Goal: Navigation & Orientation: Find specific page/section

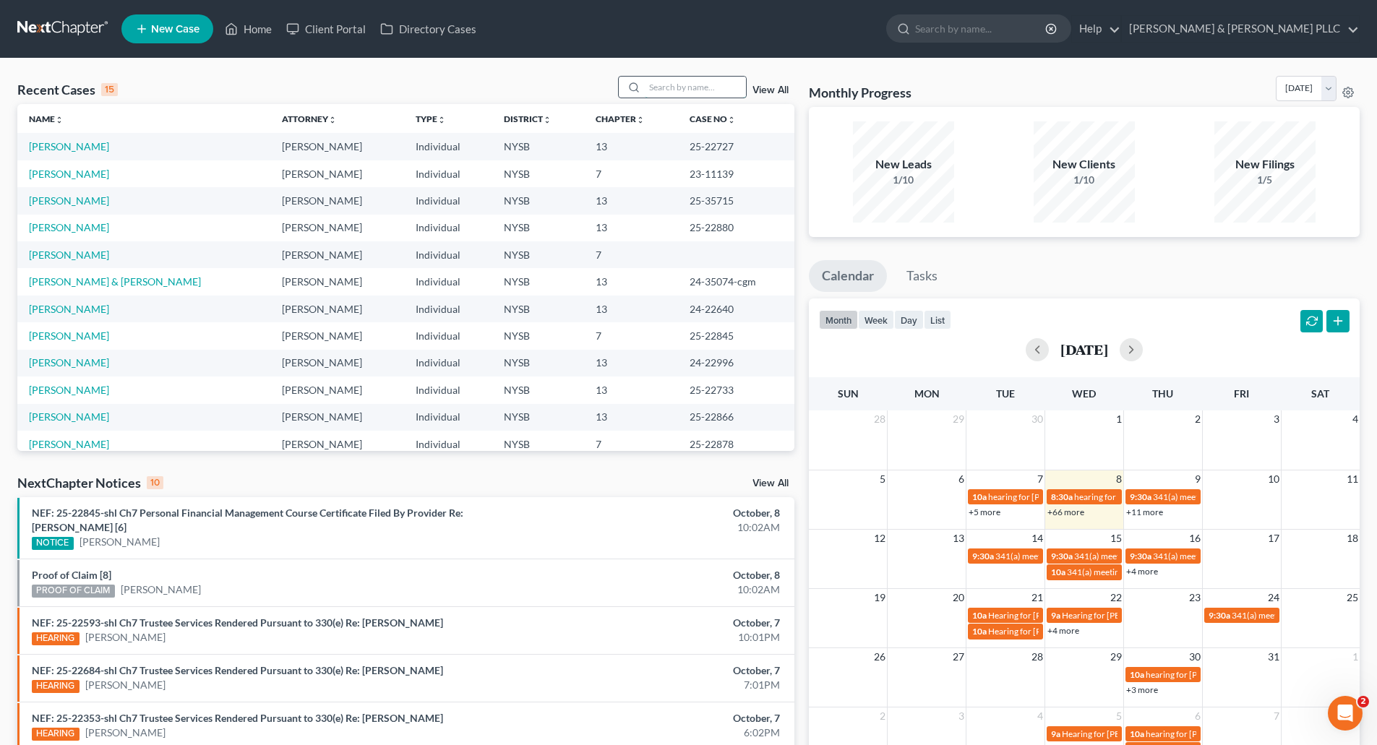
click at [661, 90] on input "search" at bounding box center [695, 87] width 101 height 21
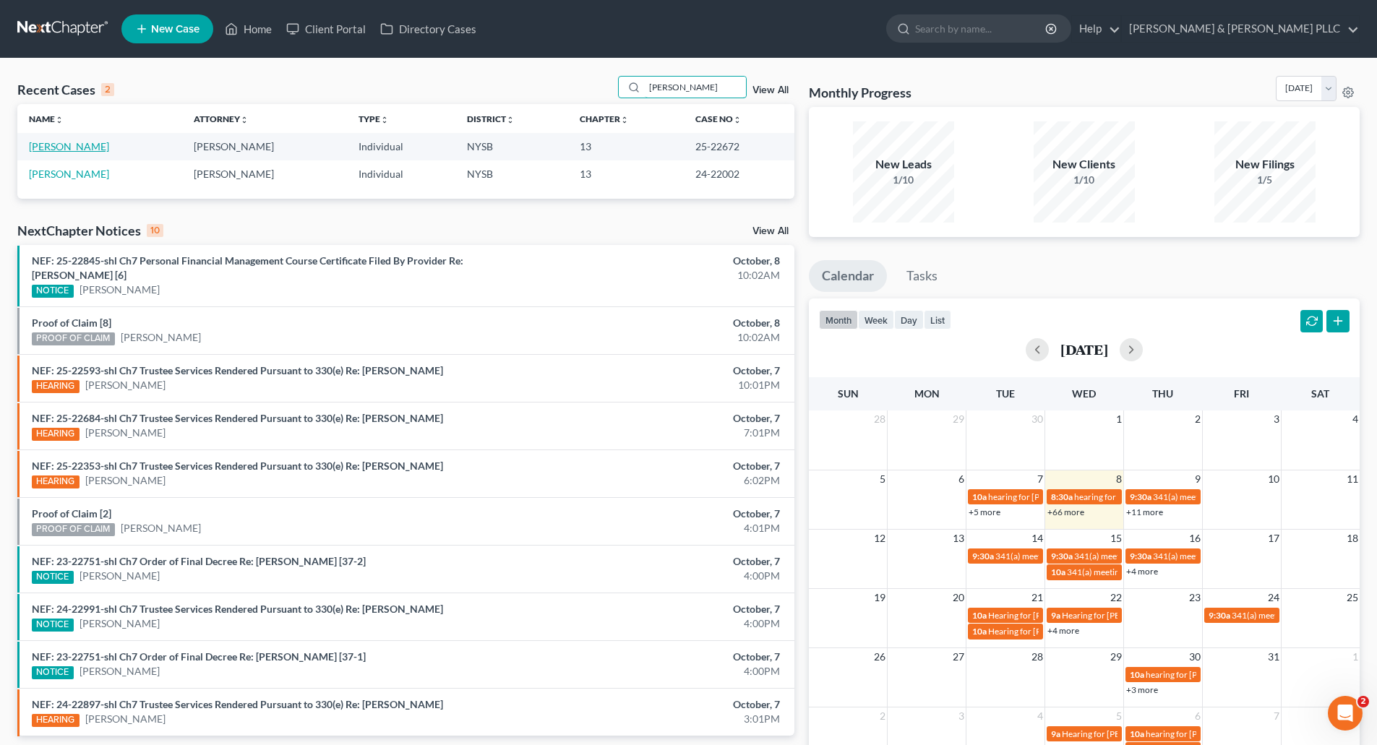
type input "[PERSON_NAME]"
click at [66, 144] on link "[PERSON_NAME]" at bounding box center [69, 146] width 80 height 12
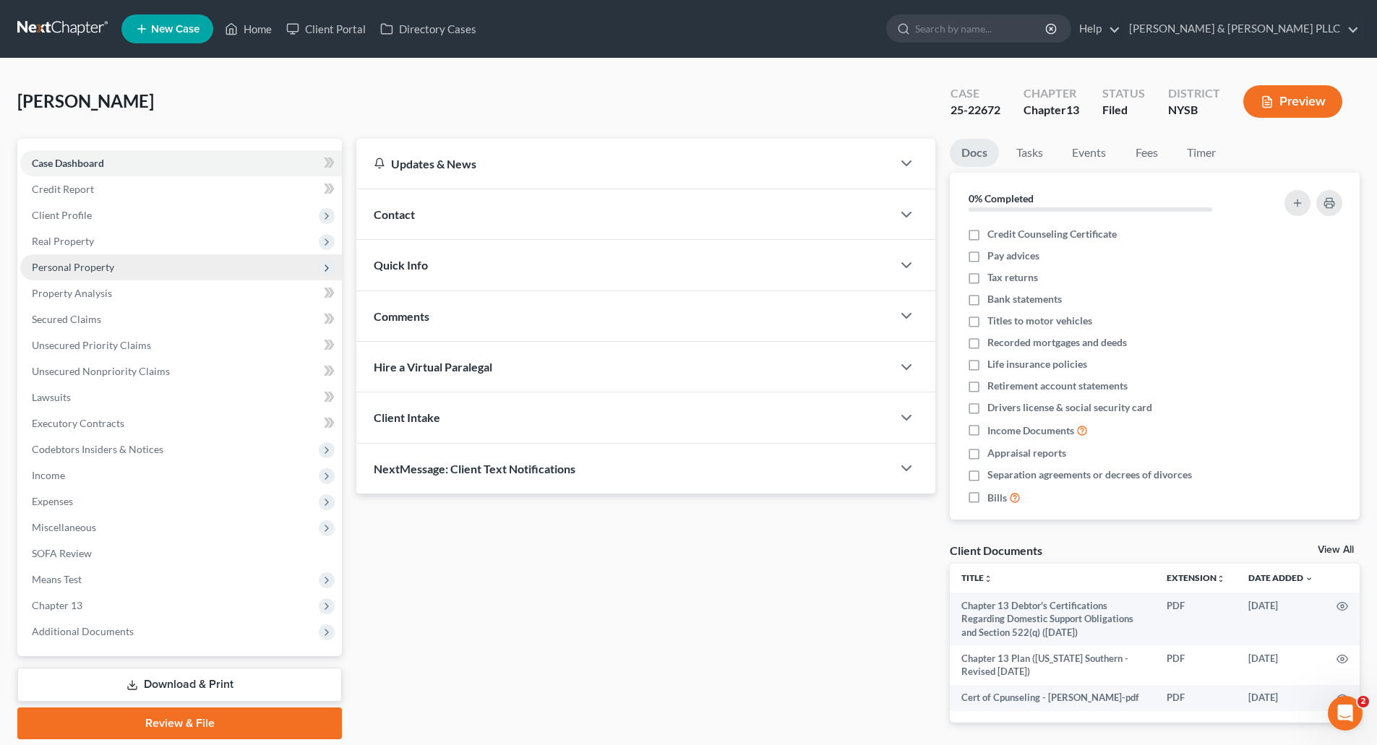
click at [87, 266] on span "Personal Property" at bounding box center [73, 267] width 82 height 12
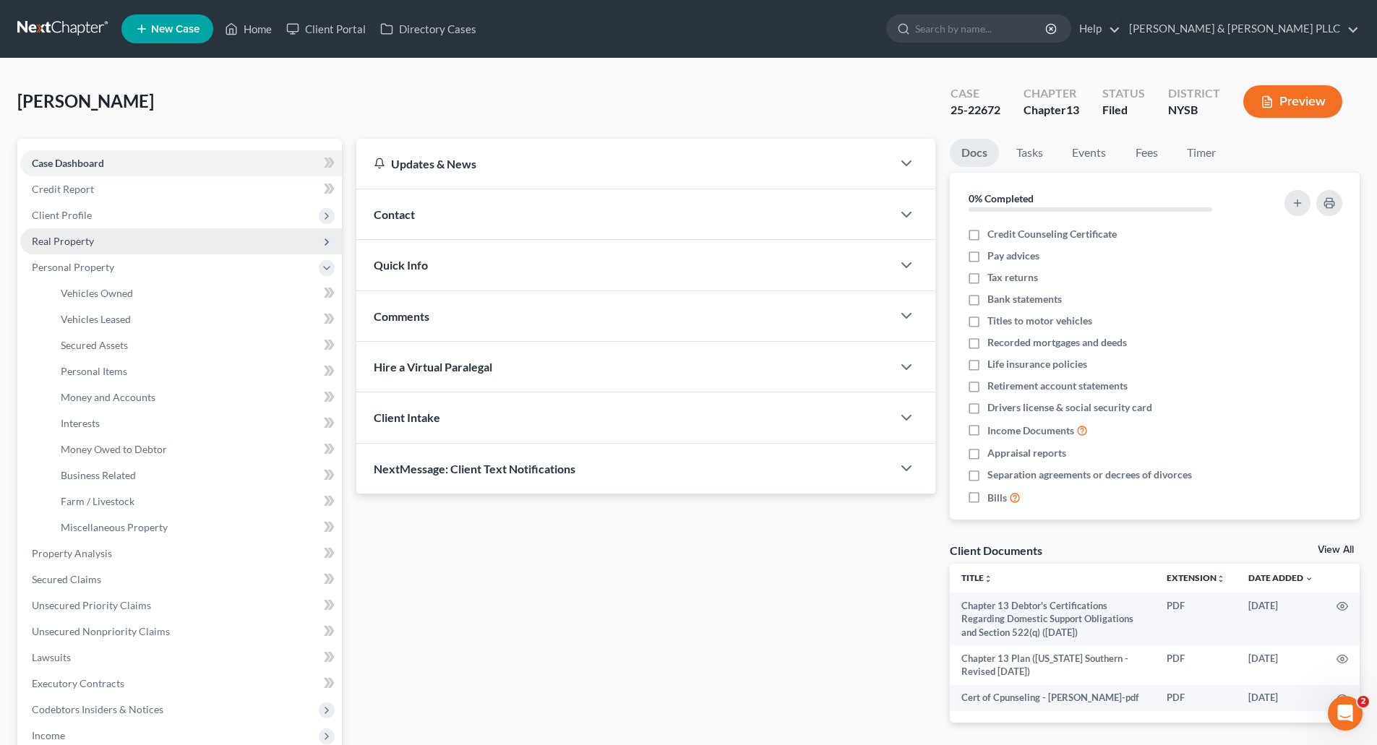
click at [80, 244] on span "Real Property" at bounding box center [63, 241] width 62 height 12
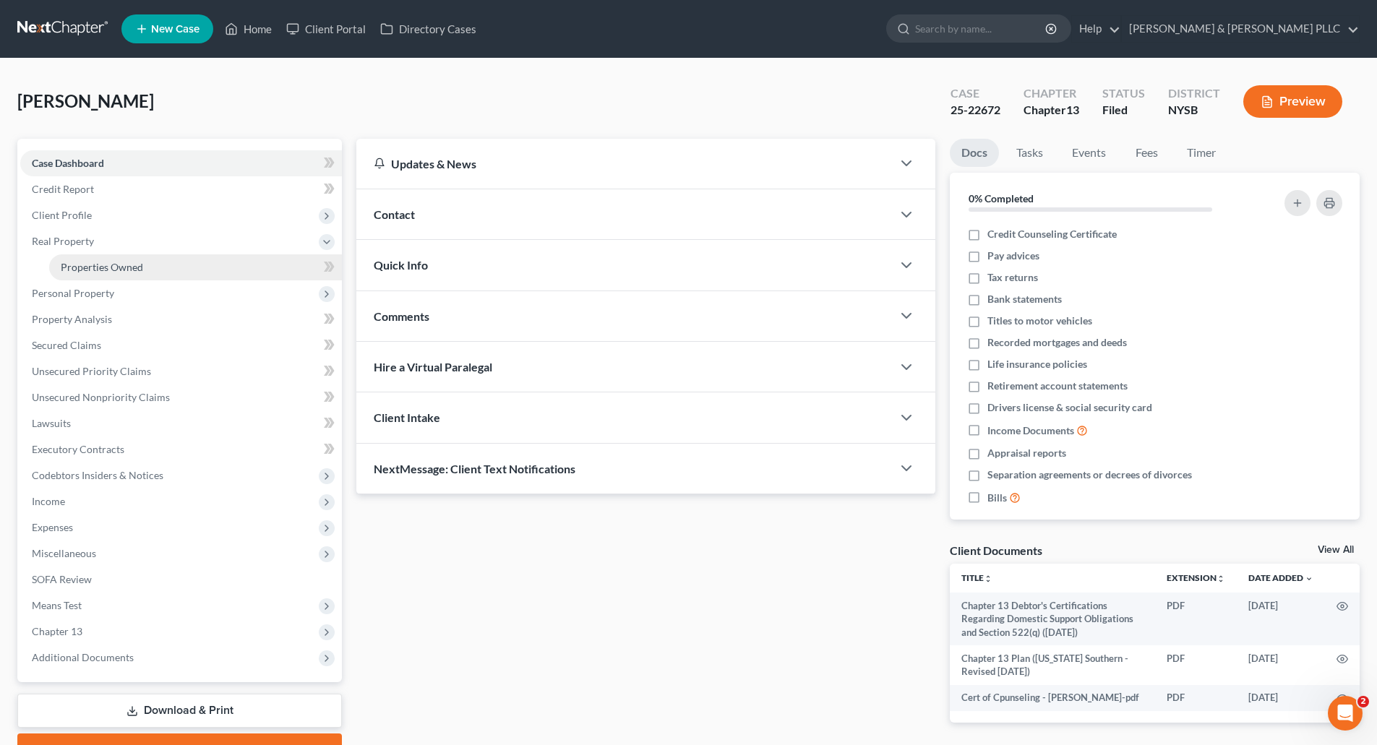
click at [95, 265] on span "Properties Owned" at bounding box center [102, 267] width 82 height 12
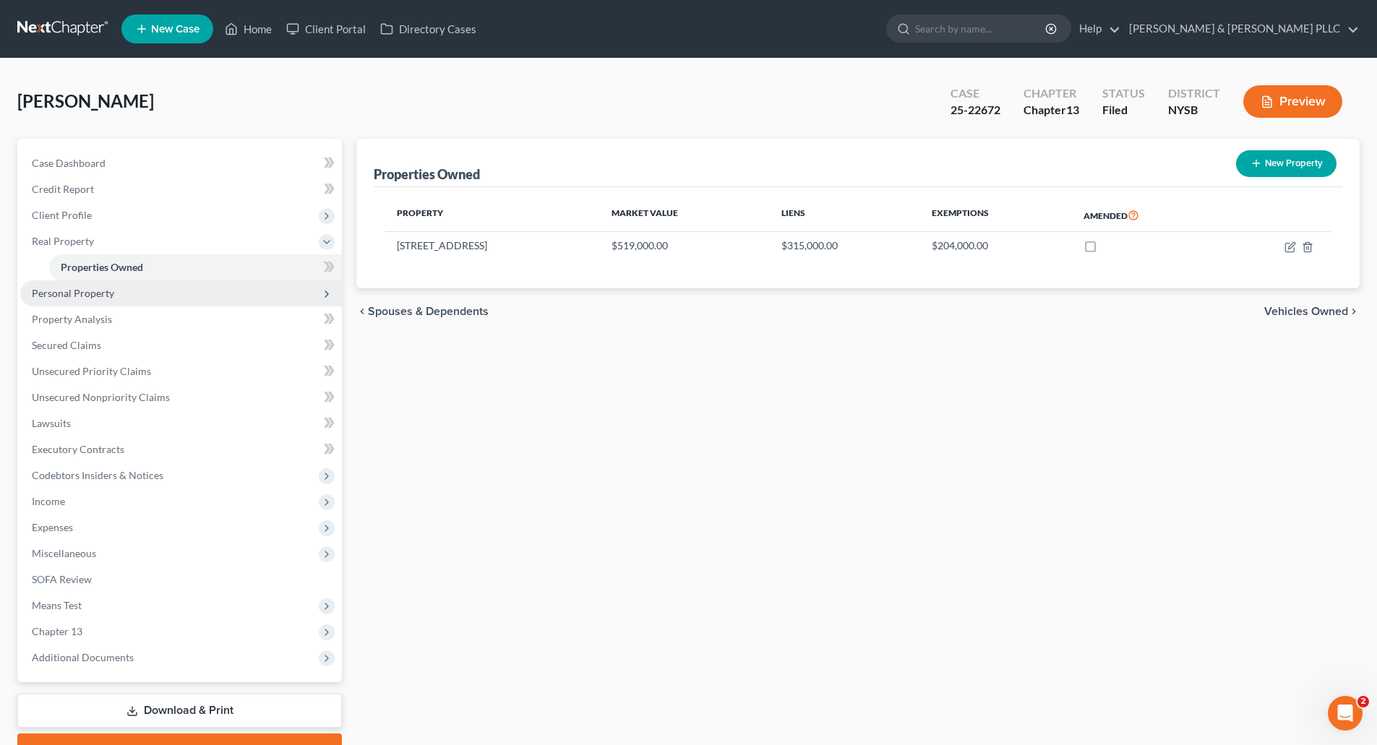
click at [103, 288] on span "Personal Property" at bounding box center [73, 293] width 82 height 12
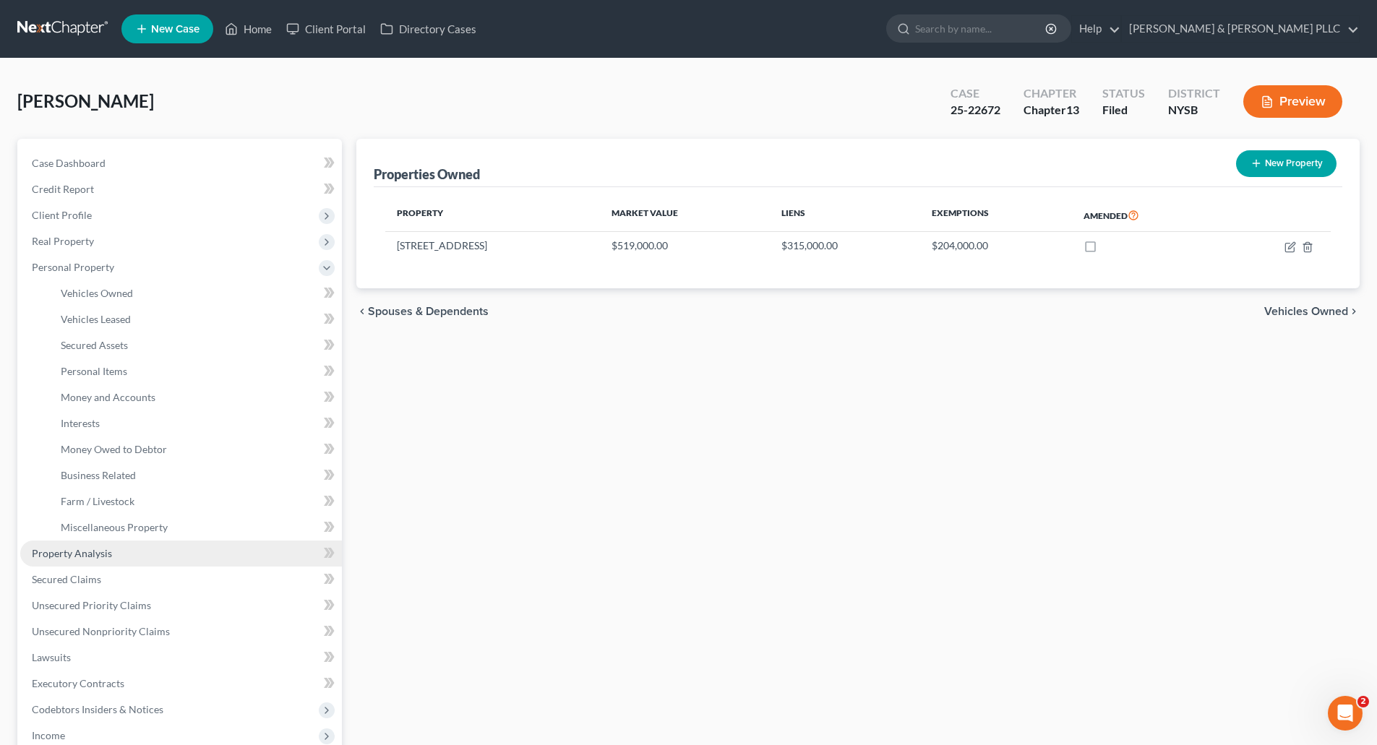
click at [91, 551] on span "Property Analysis" at bounding box center [72, 553] width 80 height 12
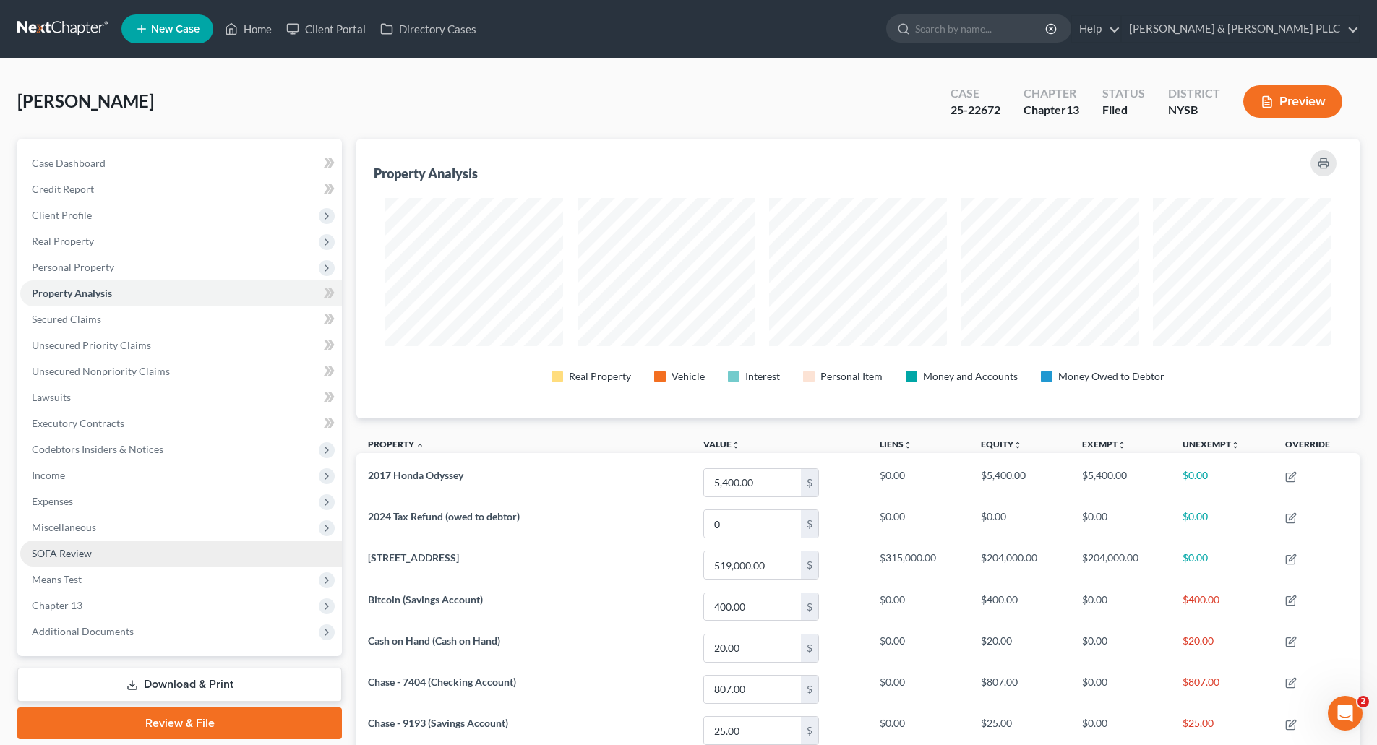
scroll to position [280, 1003]
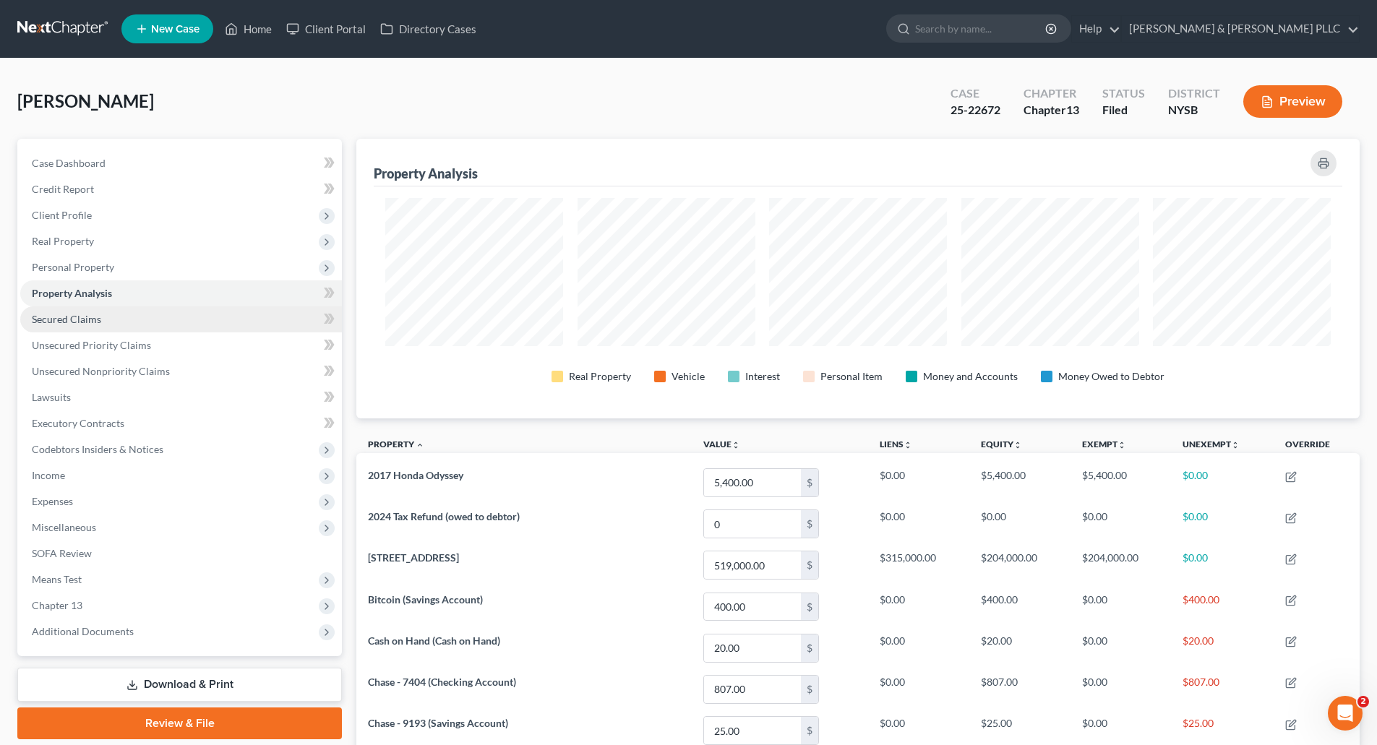
click at [85, 320] on span "Secured Claims" at bounding box center [66, 319] width 69 height 12
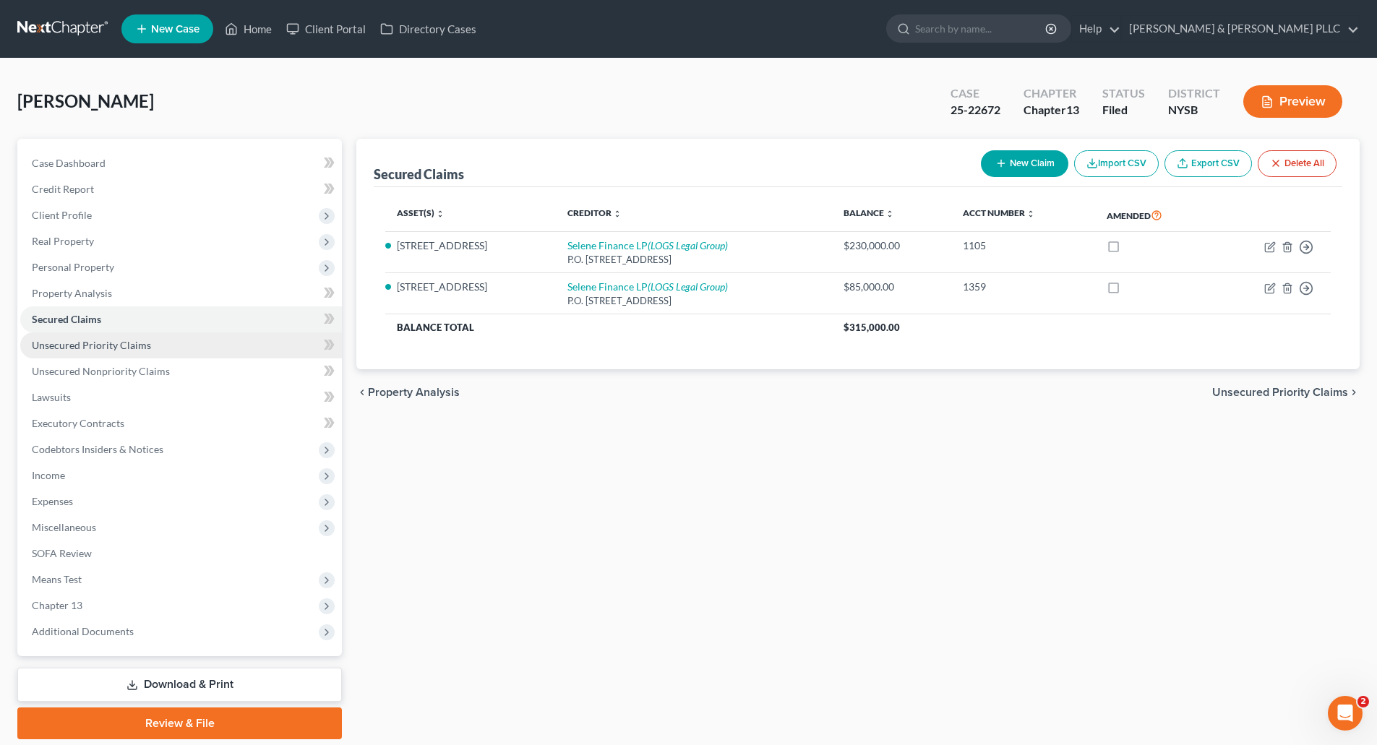
click at [86, 341] on span "Unsecured Priority Claims" at bounding box center [91, 345] width 119 height 12
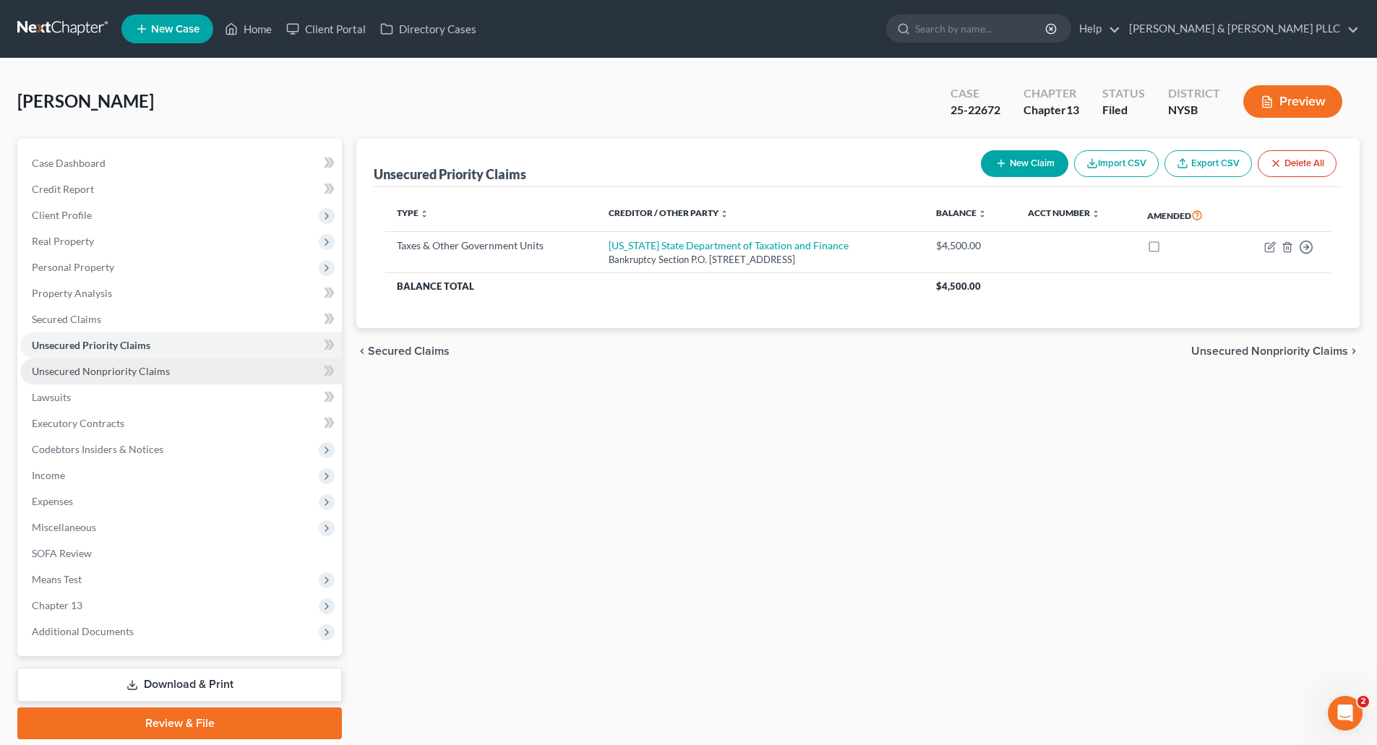
click at [93, 369] on span "Unsecured Nonpriority Claims" at bounding box center [101, 371] width 138 height 12
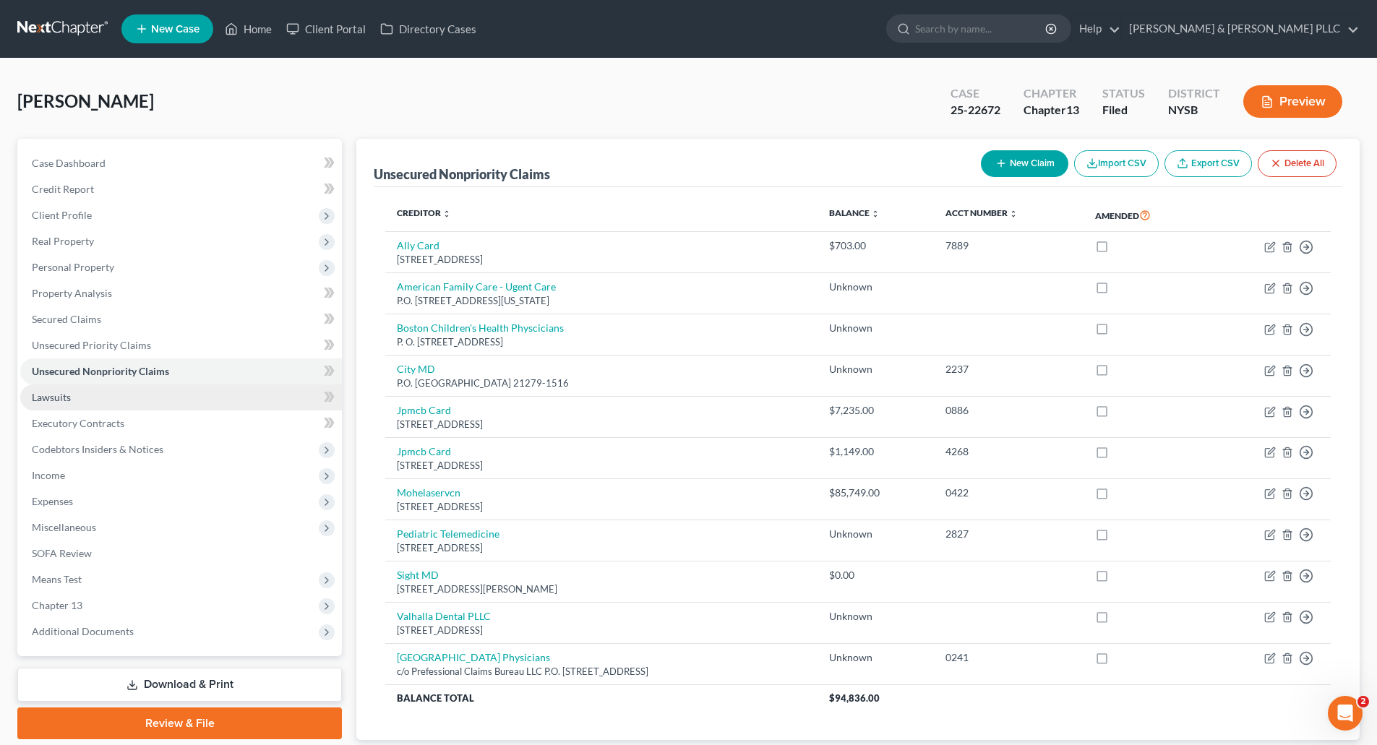
click at [71, 395] on link "Lawsuits" at bounding box center [181, 398] width 322 height 26
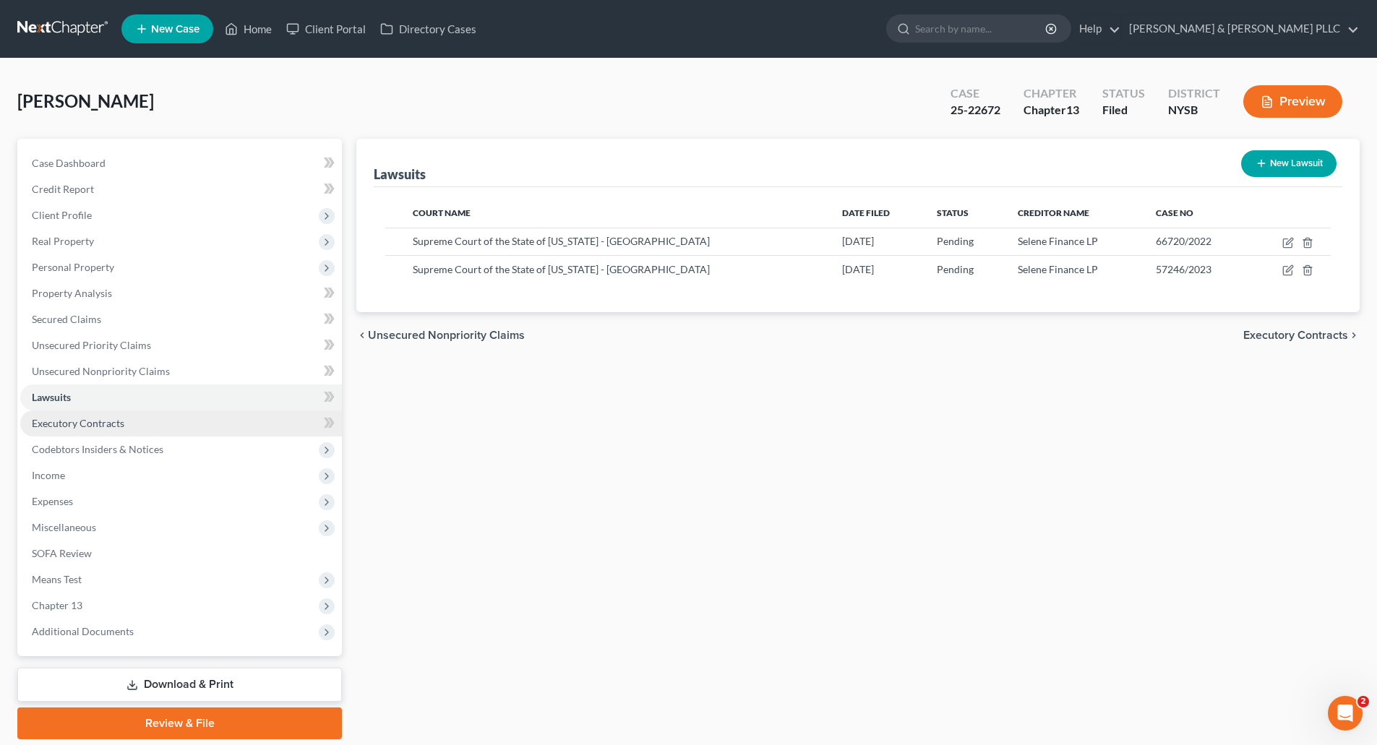
click at [116, 424] on span "Executory Contracts" at bounding box center [78, 423] width 93 height 12
